Goal: Task Accomplishment & Management: Use online tool/utility

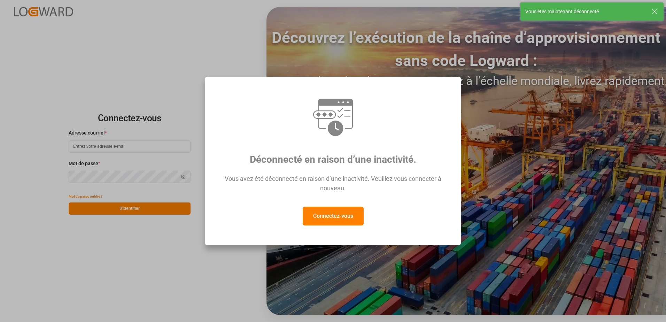
type input "[EMAIL_ADDRESS][DOMAIN_NAME]"
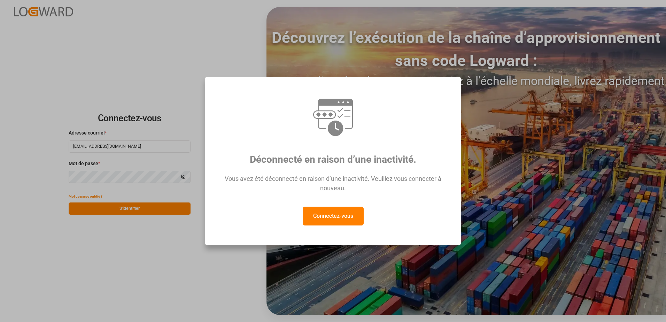
click at [354, 214] on button "Connectez-vous" at bounding box center [332, 215] width 61 height 19
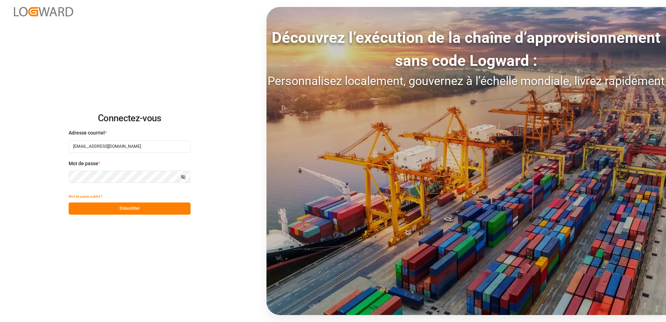
click at [130, 210] on button "S'identifier" at bounding box center [130, 208] width 122 height 12
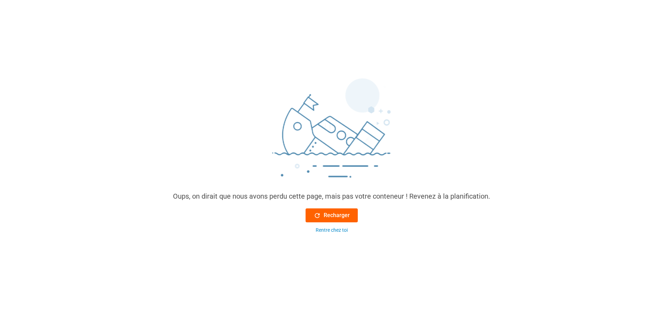
click at [332, 220] on button "Recharger" at bounding box center [332, 215] width 52 height 14
click at [333, 218] on font "Recharger" at bounding box center [337, 215] width 26 height 8
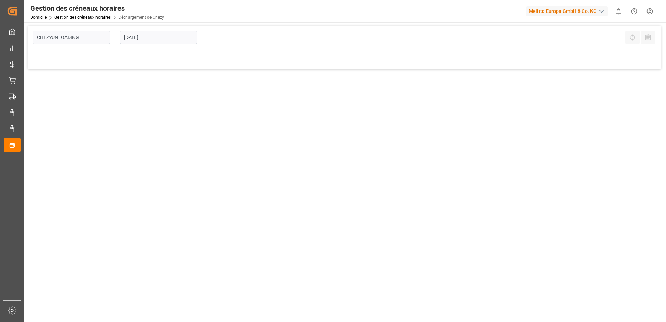
type input "Chezy Unloading"
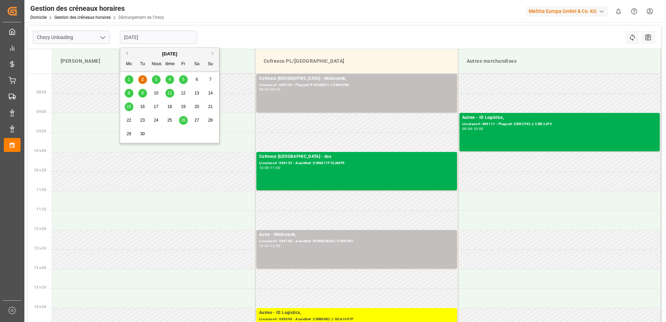
click at [146, 38] on input "[DATE]" at bounding box center [158, 37] width 77 height 13
click at [155, 79] on span "3" at bounding box center [156, 79] width 2 height 5
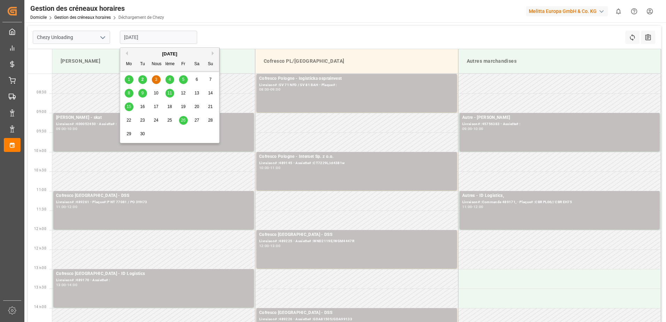
click at [137, 41] on input "[DATE]" at bounding box center [158, 37] width 77 height 13
click at [142, 78] on span "2" at bounding box center [142, 79] width 2 height 5
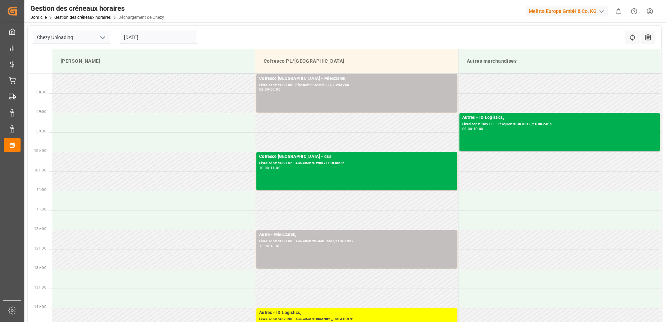
click at [180, 41] on input "[DATE]" at bounding box center [158, 37] width 77 height 13
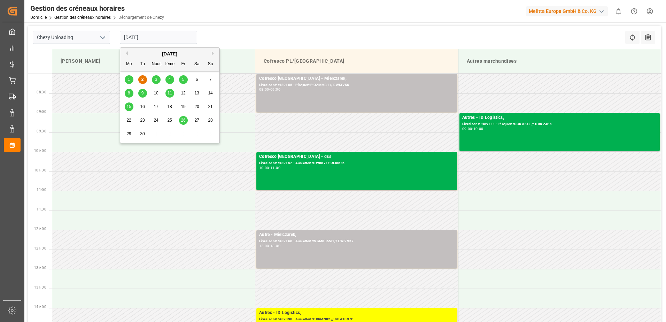
click at [133, 80] on div "1" at bounding box center [129, 80] width 9 height 8
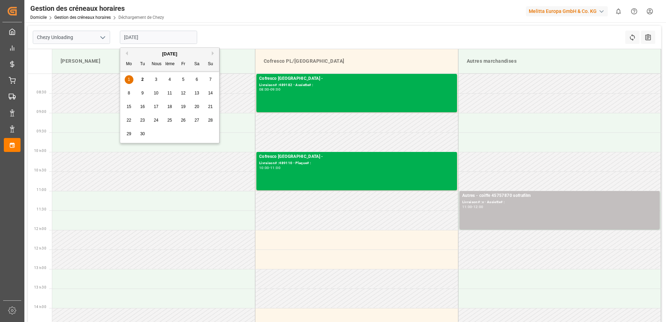
click at [164, 35] on input "[DATE]" at bounding box center [158, 37] width 77 height 13
click at [168, 79] on span "4" at bounding box center [169, 79] width 2 height 5
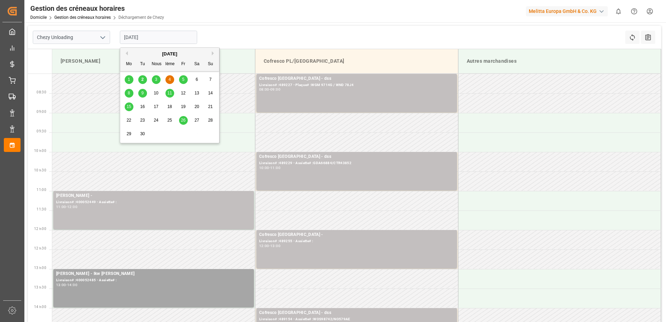
click at [168, 38] on input "[DATE]" at bounding box center [158, 37] width 77 height 13
click at [183, 79] on span "5" at bounding box center [183, 79] width 2 height 5
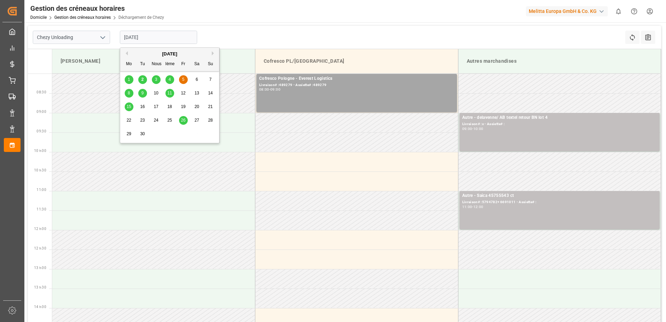
click at [150, 41] on input "[DATE]" at bounding box center [158, 37] width 77 height 13
click at [143, 79] on span "2" at bounding box center [142, 79] width 2 height 5
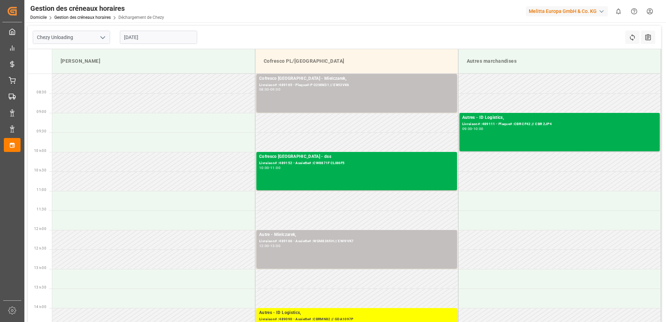
click at [166, 40] on input "[DATE]" at bounding box center [158, 37] width 77 height 13
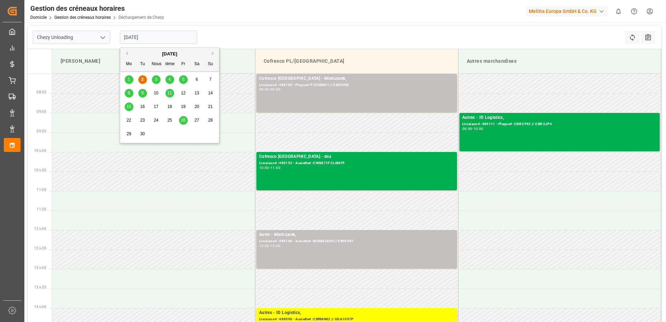
click at [127, 54] on button "Mois précédent" at bounding box center [126, 53] width 4 height 4
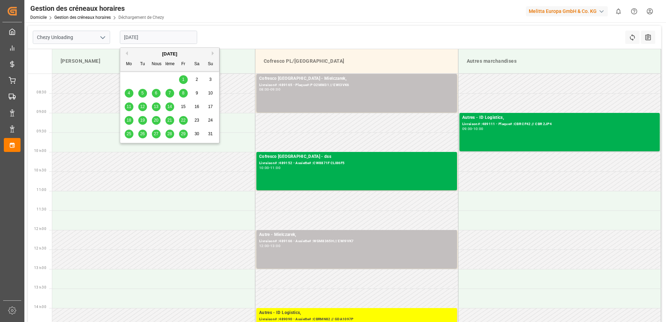
click at [182, 134] on span "29" at bounding box center [183, 133] width 5 height 5
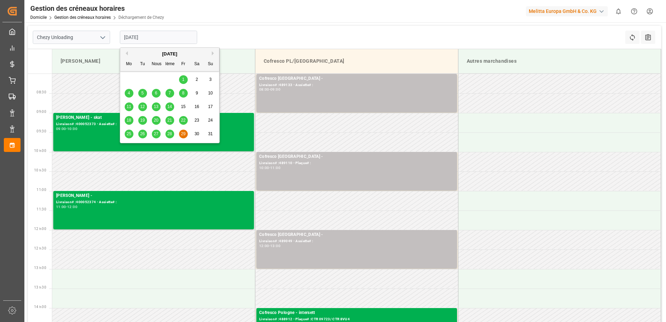
click at [175, 36] on input "[DATE]" at bounding box center [158, 37] width 77 height 13
click at [171, 135] on span "28" at bounding box center [169, 133] width 5 height 5
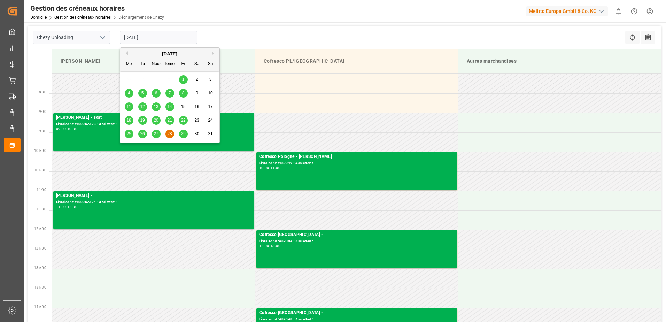
click at [174, 42] on input "[DATE]" at bounding box center [158, 37] width 77 height 13
click at [157, 133] on span "27" at bounding box center [156, 133] width 5 height 5
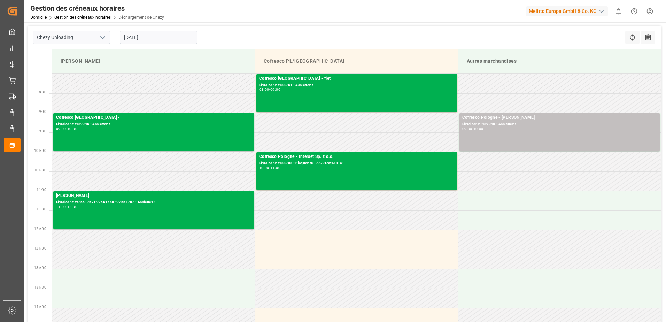
click at [171, 41] on input "[DATE]" at bounding box center [158, 37] width 77 height 13
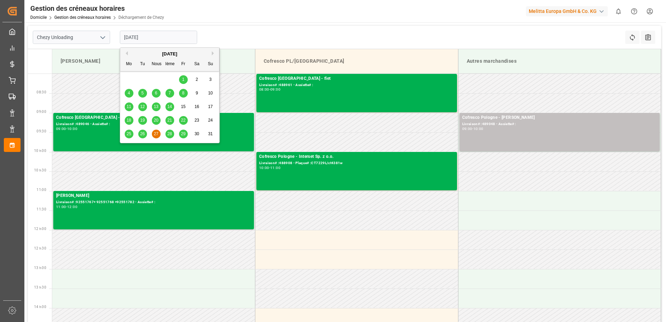
click at [143, 134] on span "26" at bounding box center [142, 133] width 5 height 5
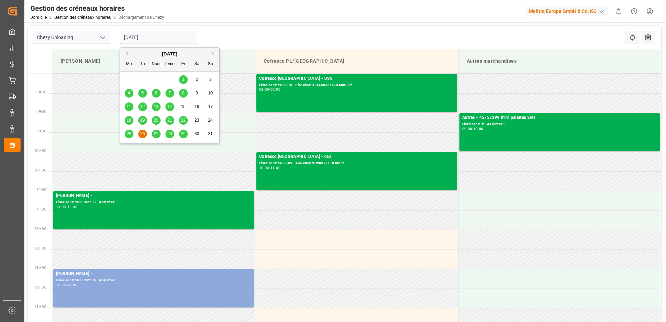
click at [165, 37] on input "[DATE]" at bounding box center [158, 37] width 77 height 13
click at [213, 53] on button "Prochain" at bounding box center [214, 53] width 4 height 4
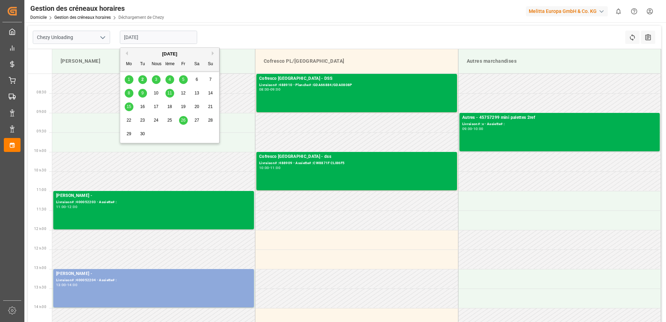
click at [143, 81] on span "2" at bounding box center [142, 79] width 2 height 5
type input "[DATE]"
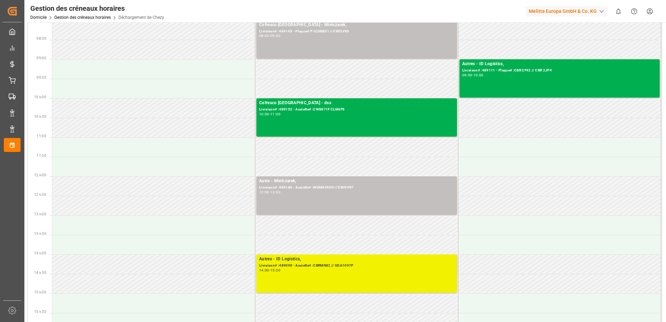
scroll to position [70, 0]
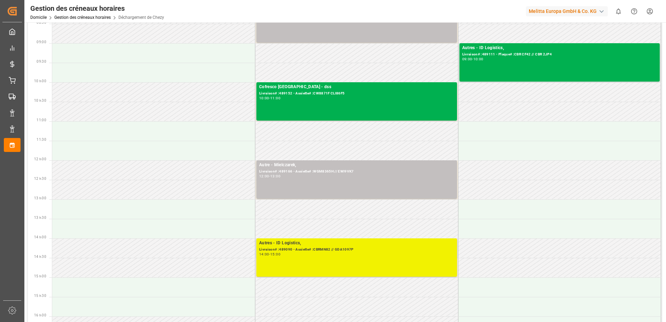
click at [310, 260] on div "Autres - ID Logistics, Livraison# :489090 - Assiette# :CBRMN82 // GDA1097P 14:0…" at bounding box center [356, 257] width 195 height 36
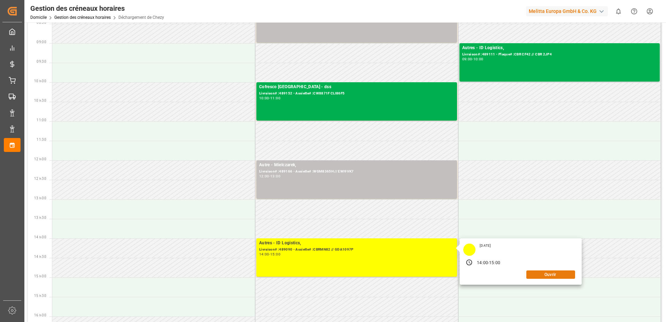
click at [539, 275] on button "Ouvrir" at bounding box center [550, 274] width 49 height 8
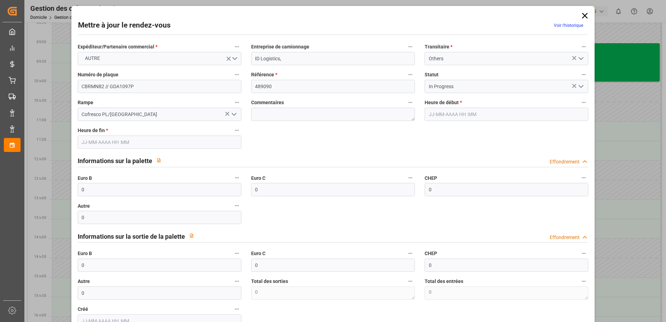
type input "[DATE] 14:00"
type input "[DATE] 15:00"
type input "[DATE] 13:14"
click at [577, 83] on icon "Ouvrir le menu" at bounding box center [580, 86] width 8 height 8
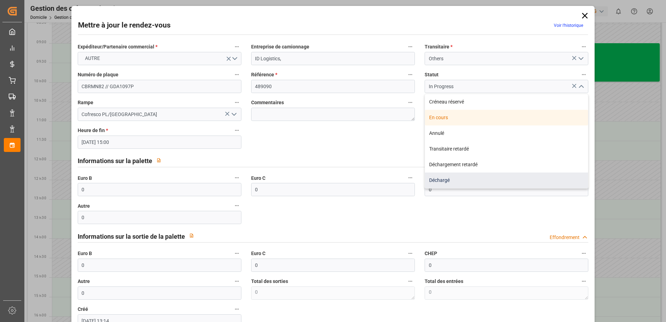
click at [438, 179] on div "Déchargé" at bounding box center [506, 180] width 163 height 16
type input "Unloaded"
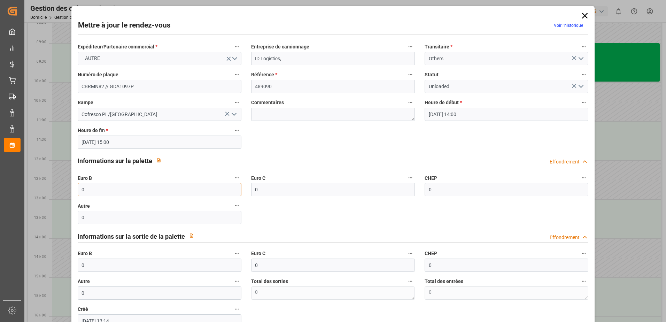
click at [110, 190] on input "0" at bounding box center [160, 189] width 164 height 13
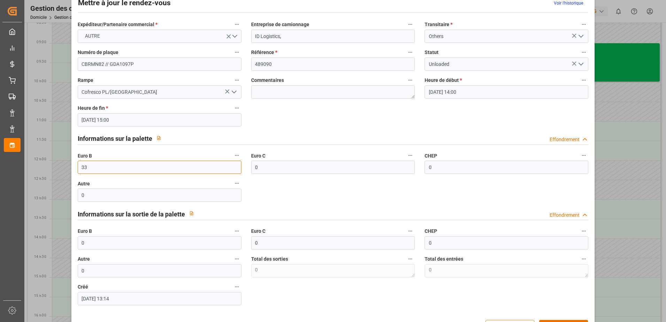
scroll to position [46, 0]
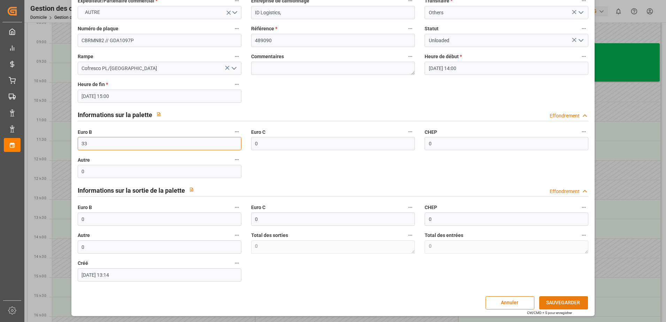
type input "33"
click at [551, 303] on button "SAUVEGARDER" at bounding box center [563, 302] width 49 height 13
